Goal: Task Accomplishment & Management: Manage account settings

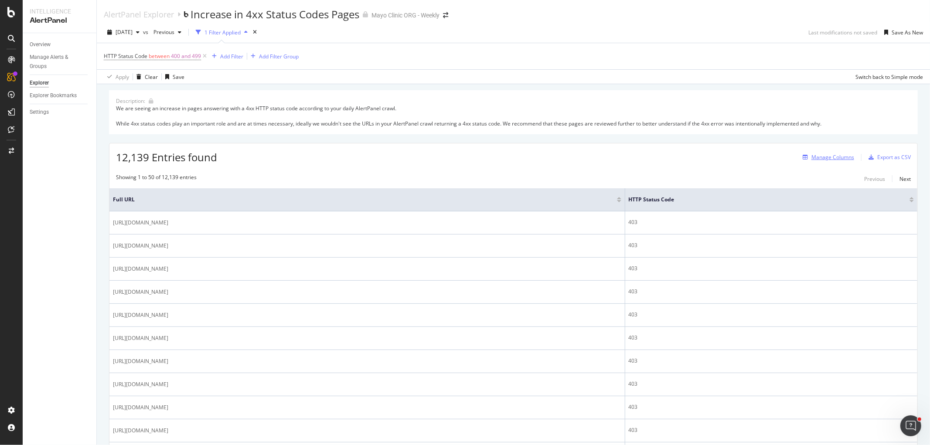
click at [833, 157] on div "Manage Columns" at bounding box center [833, 157] width 43 height 7
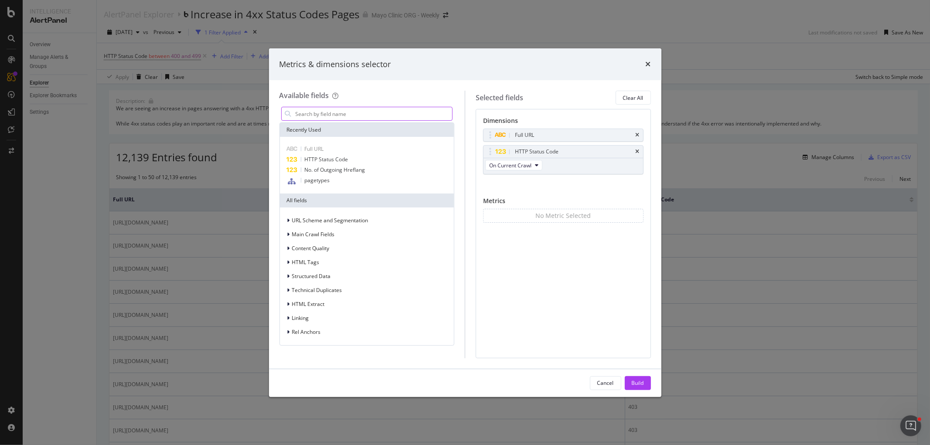
click at [336, 119] on input "modal" at bounding box center [374, 113] width 158 height 13
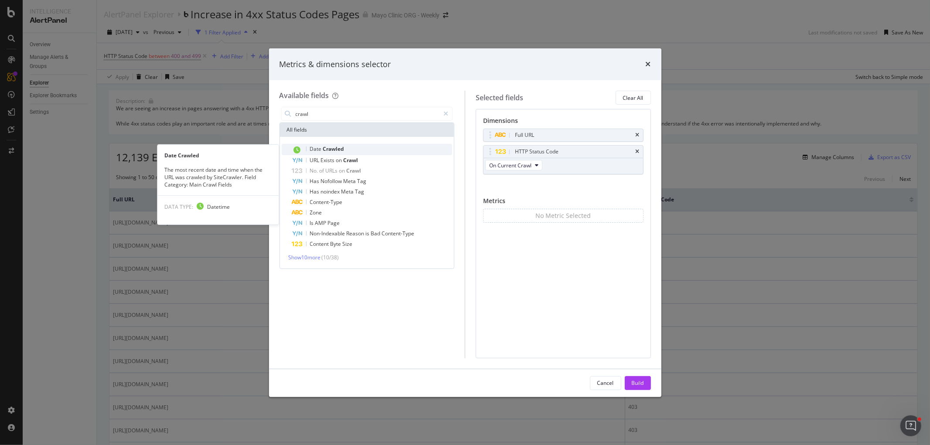
type input "crawl"
click at [333, 145] on span "Crawled" at bounding box center [333, 148] width 21 height 7
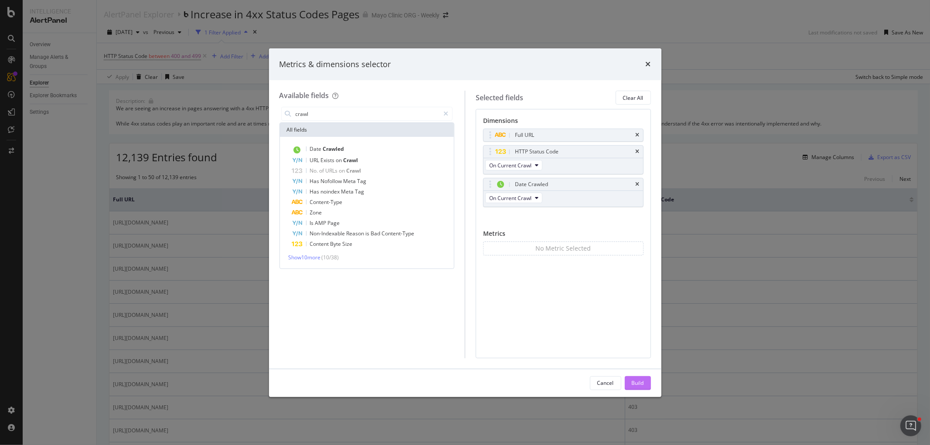
click at [639, 380] on div "Build" at bounding box center [638, 383] width 12 height 7
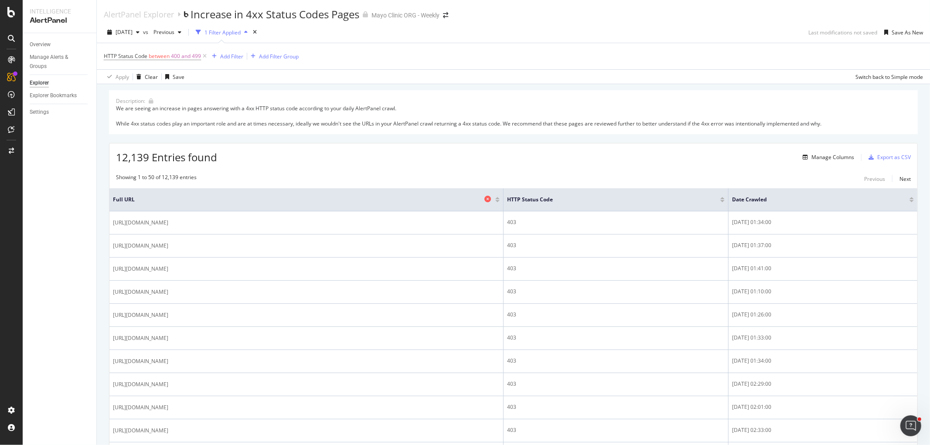
drag, startPoint x: 570, startPoint y: 203, endPoint x: 372, endPoint y: 202, distance: 197.6
click at [372, 202] on th "Full URL" at bounding box center [306, 199] width 394 height 23
drag, startPoint x: 568, startPoint y: 206, endPoint x: 400, endPoint y: 205, distance: 168.8
click at [400, 205] on th "Full URL" at bounding box center [306, 199] width 394 height 23
drag, startPoint x: 568, startPoint y: 207, endPoint x: 398, endPoint y: 209, distance: 170.1
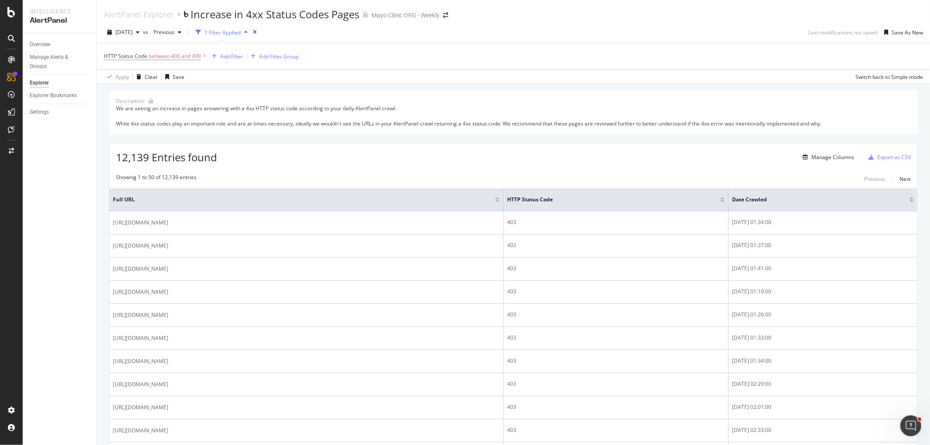
click at [398, 209] on th "Full URL" at bounding box center [306, 199] width 394 height 23
click at [895, 158] on div "Export as CSV" at bounding box center [895, 157] width 34 height 7
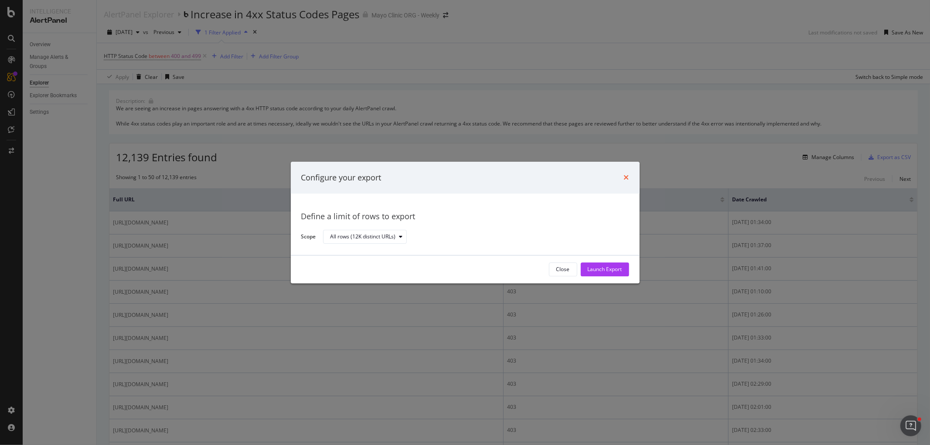
click at [624, 175] on icon "times" at bounding box center [626, 177] width 5 height 7
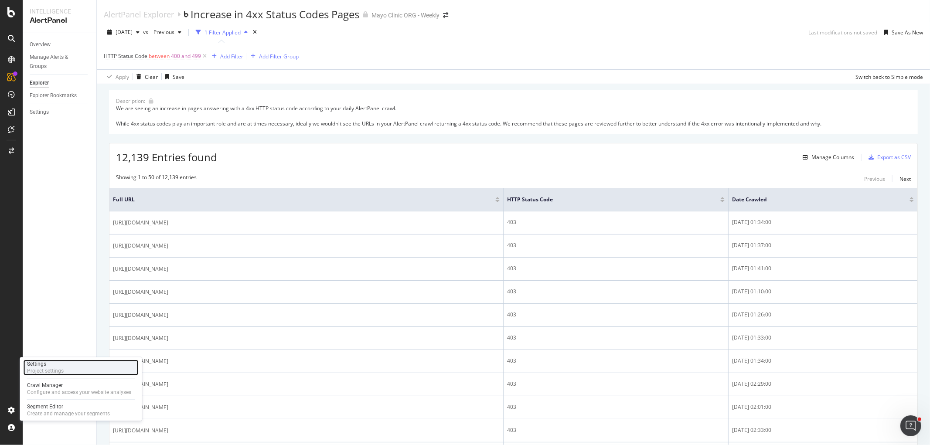
click at [58, 367] on div "Settings" at bounding box center [45, 364] width 37 height 7
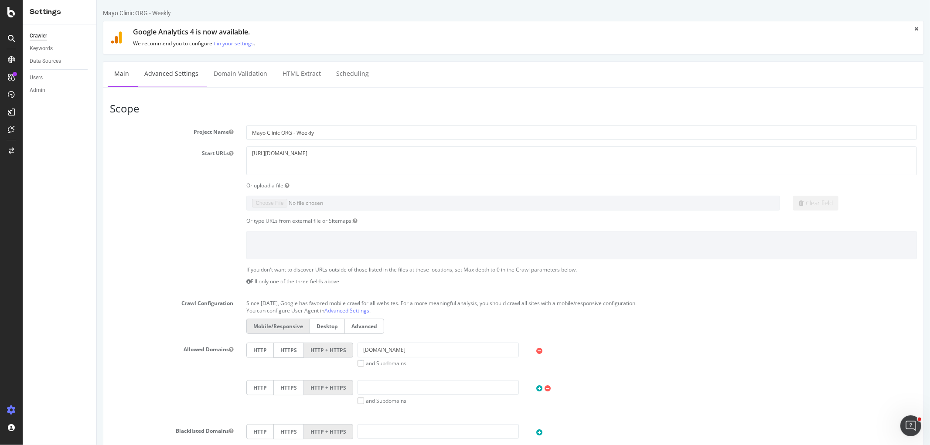
click at [173, 73] on link "Advanced Settings" at bounding box center [170, 74] width 67 height 24
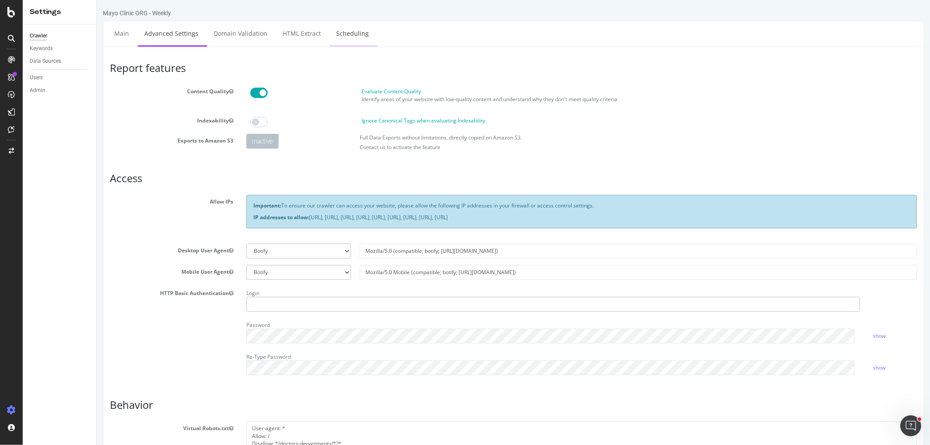
type input "[PERSON_NAME]"
click at [347, 36] on link "Scheduling" at bounding box center [352, 33] width 46 height 24
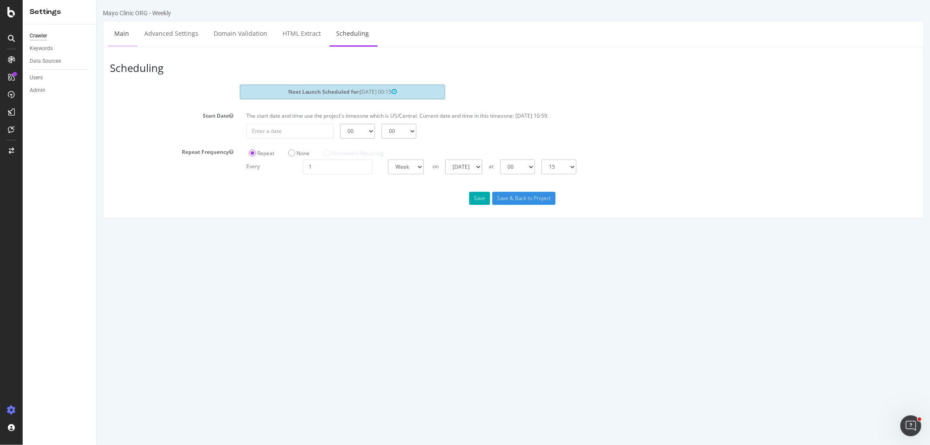
click at [127, 32] on link "Main" at bounding box center [121, 33] width 28 height 24
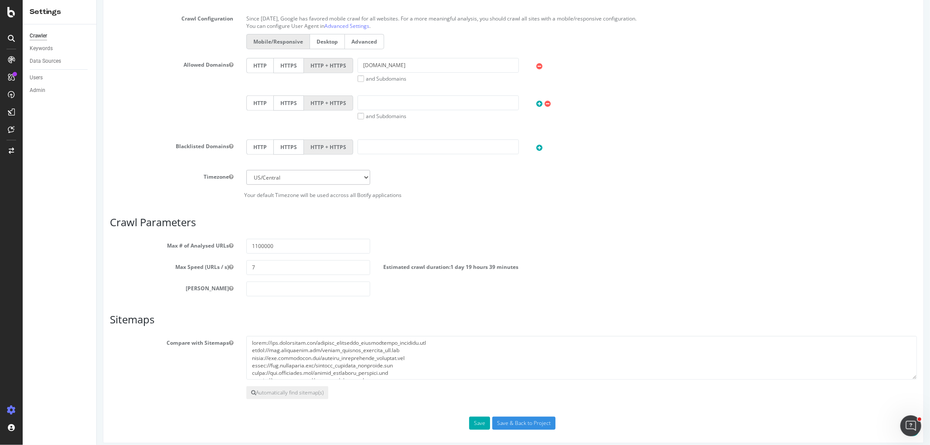
scroll to position [292, 0]
